Goal: Check status: Check status

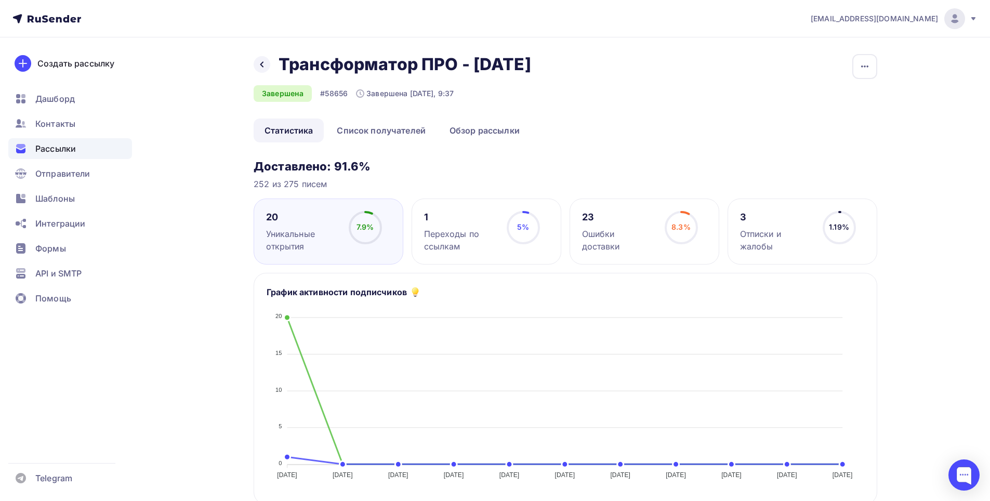
click at [459, 218] on div "1" at bounding box center [460, 217] width 73 height 12
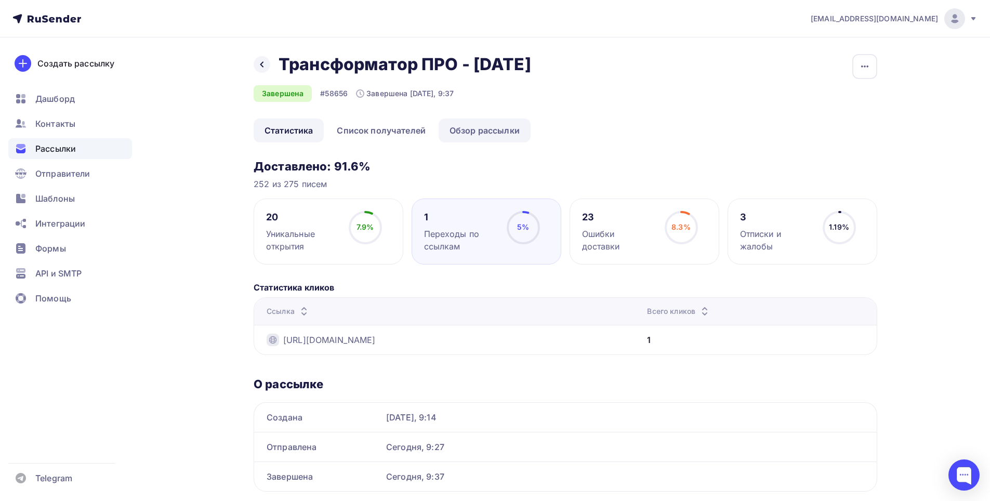
click at [473, 133] on link "Обзор рассылки" at bounding box center [485, 130] width 92 height 24
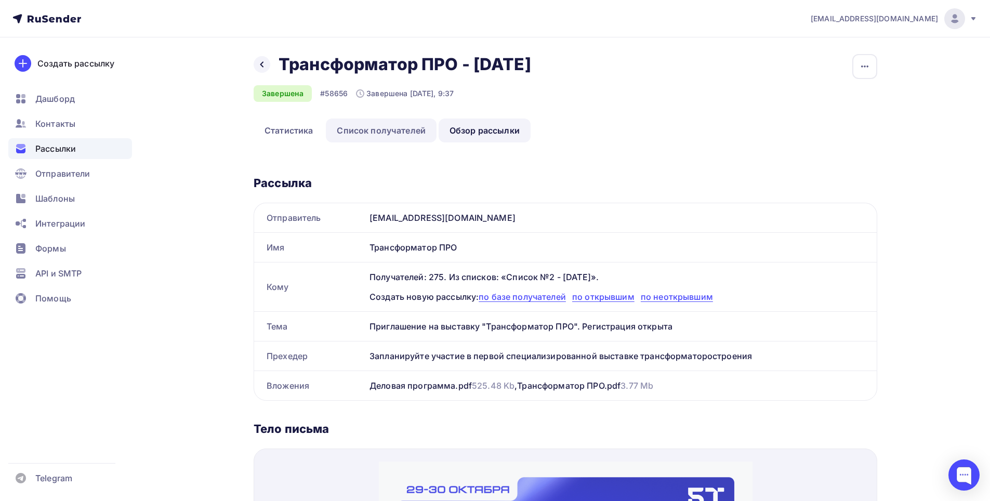
click at [396, 134] on link "Список получателей" at bounding box center [381, 130] width 111 height 24
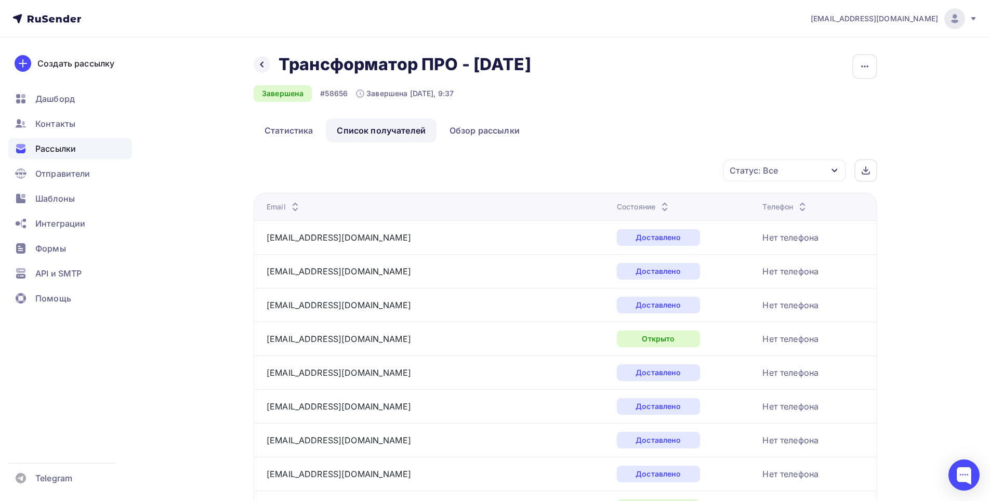
click at [835, 171] on icon "button" at bounding box center [834, 171] width 6 height 4
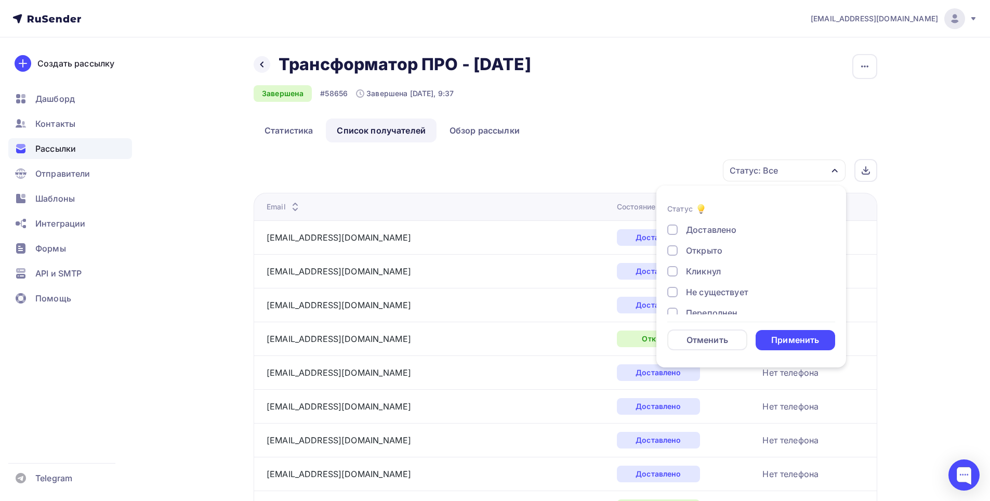
click at [697, 248] on div "Открыто" at bounding box center [704, 250] width 36 height 12
click at [711, 248] on div "Открыто" at bounding box center [704, 250] width 36 height 12
